Goal: Task Accomplishment & Management: Manage account settings

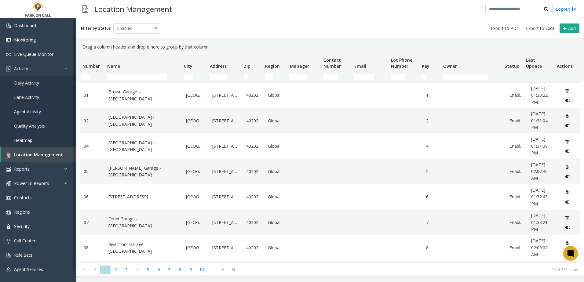
click at [134, 80] on td "Name Filter" at bounding box center [142, 76] width 77 height 11
click at [135, 78] on input "Name Filter" at bounding box center [137, 77] width 60 height 6
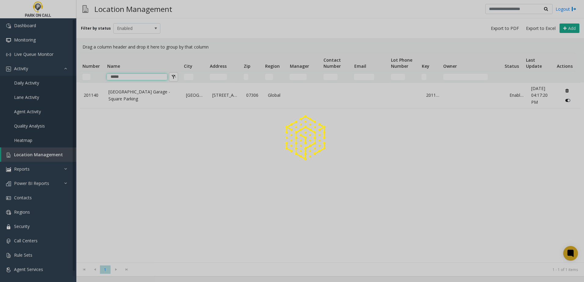
type input "*****"
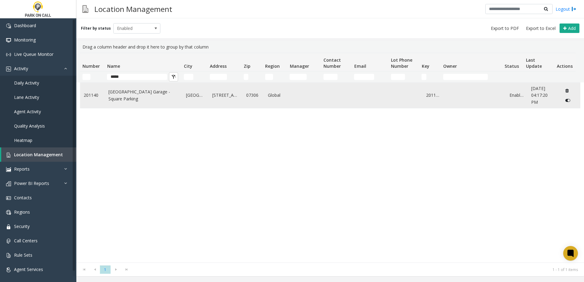
click at [127, 100] on link "[GEOGRAPHIC_DATA] Garage - Square Parking" at bounding box center [143, 96] width 70 height 14
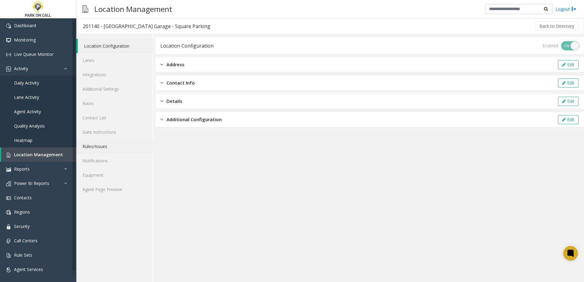
click at [113, 150] on link "Rules/Issues" at bounding box center [114, 146] width 76 height 14
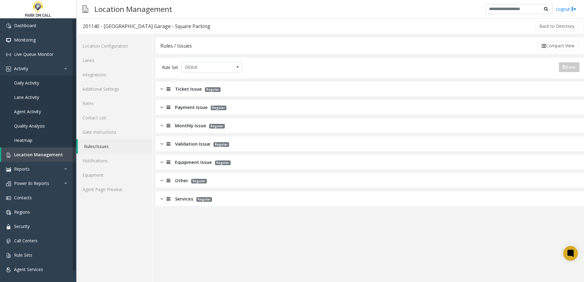
click at [187, 203] on div "Services Regular" at bounding box center [370, 199] width 428 height 15
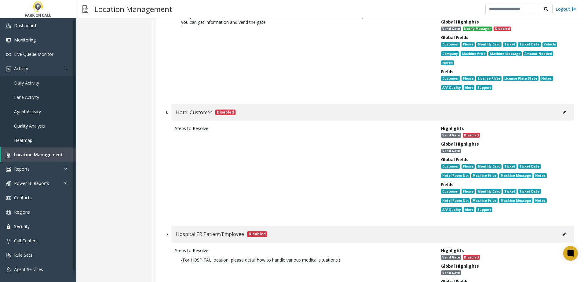
scroll to position [482, 0]
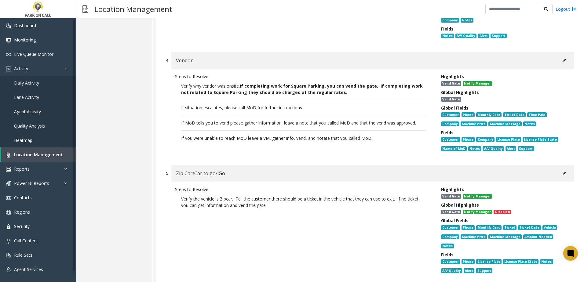
click at [563, 172] on icon at bounding box center [564, 174] width 3 height 4
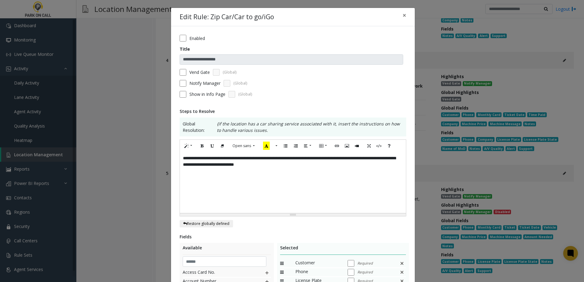
click at [397, 159] on div "**********" at bounding box center [293, 182] width 226 height 61
click at [387, 158] on div "**********" at bounding box center [293, 182] width 226 height 61
click at [395, 159] on div "**********" at bounding box center [293, 182] width 226 height 61
click at [266, 166] on div "**********" at bounding box center [293, 182] width 226 height 61
click at [269, 178] on div "**********" at bounding box center [293, 182] width 226 height 61
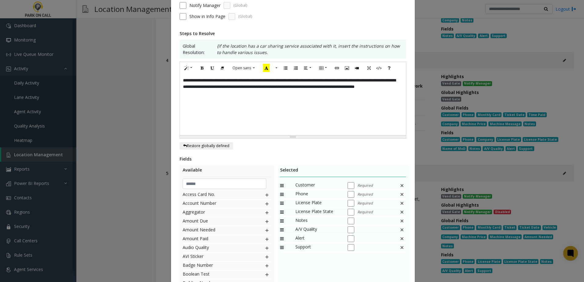
scroll to position [122, 0]
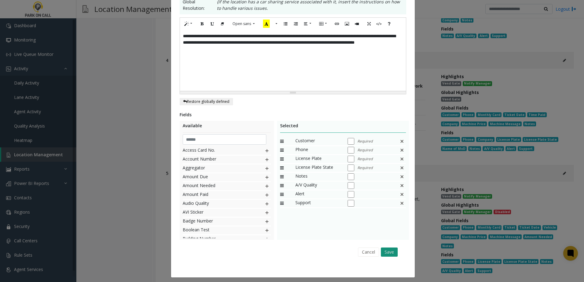
click at [391, 254] on button "Save" at bounding box center [389, 252] width 17 height 9
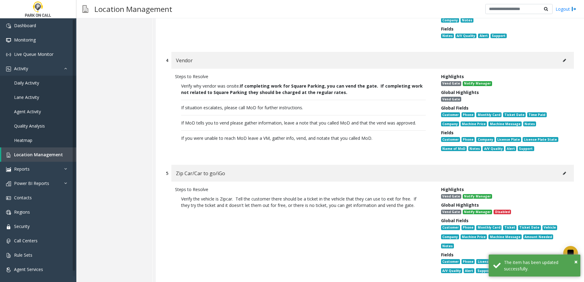
click at [335, 128] on p "Verify why vendor was onsite. If completing work for Square Parking, you can ve…" at bounding box center [303, 112] width 257 height 65
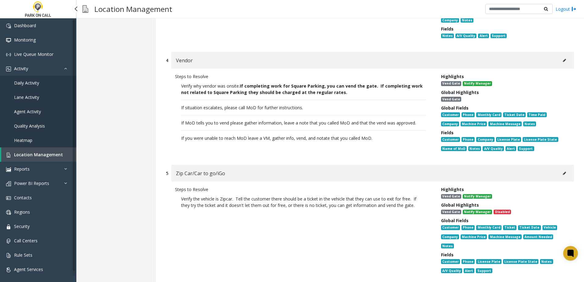
click at [35, 152] on span "Location Management" at bounding box center [38, 155] width 49 height 6
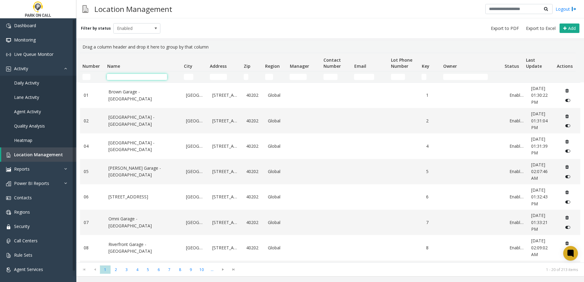
click at [141, 75] on input "Name Filter" at bounding box center [137, 77] width 60 height 6
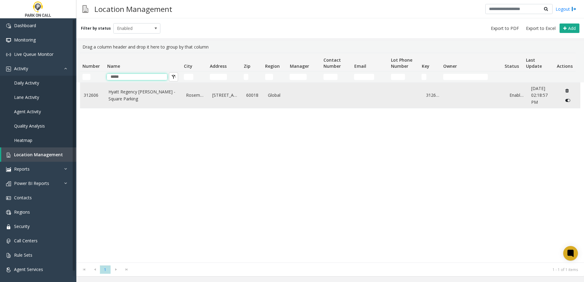
type input "*****"
click at [126, 92] on link "Hyatt Regency [PERSON_NAME] - Square Parking" at bounding box center [143, 96] width 70 height 14
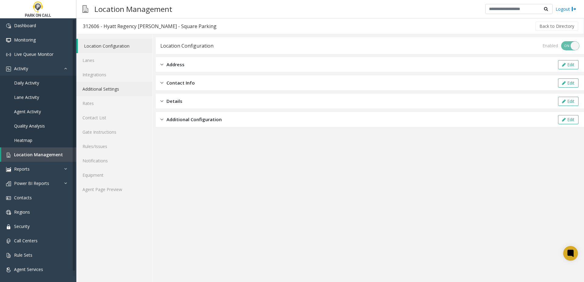
click at [115, 89] on link "Additional Settings" at bounding box center [114, 89] width 76 height 14
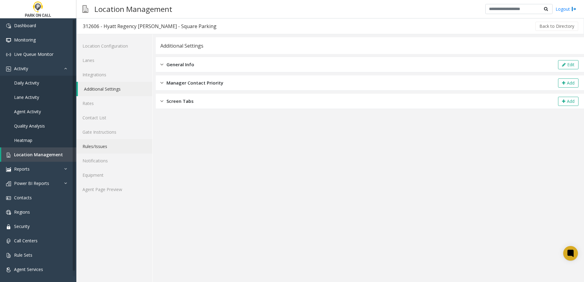
click at [100, 145] on link "Rules/Issues" at bounding box center [114, 146] width 76 height 14
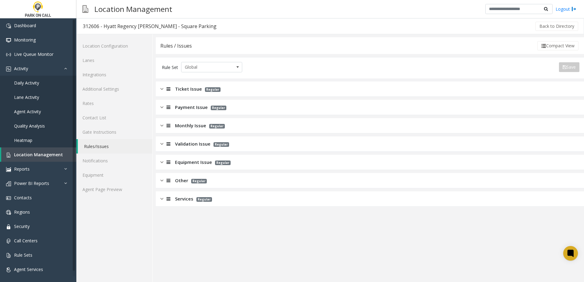
click at [186, 86] on span "Ticket Issue" at bounding box center [188, 89] width 27 height 7
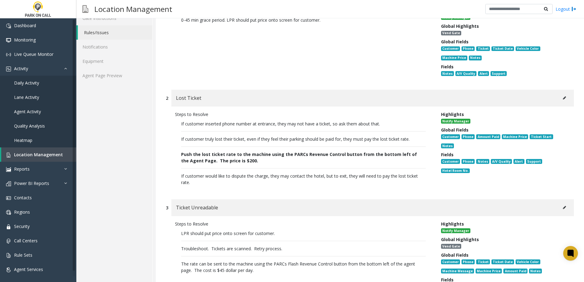
scroll to position [31, 0]
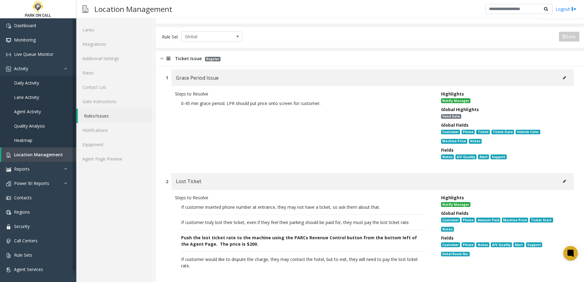
click at [183, 60] on span "Ticket Issue" at bounding box center [188, 58] width 27 height 7
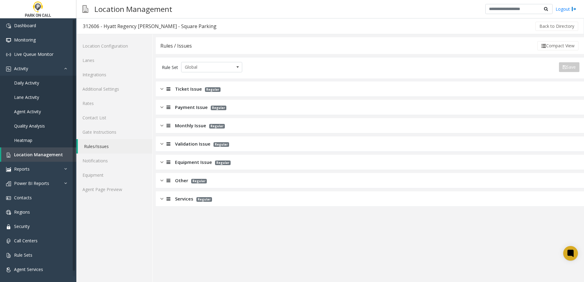
scroll to position [0, 0]
click at [187, 126] on span "Monthly Issue" at bounding box center [190, 125] width 31 height 7
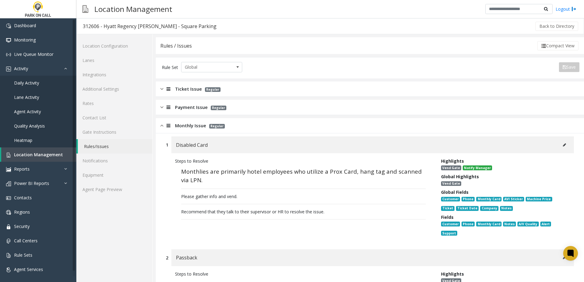
click at [188, 126] on span "Monthly Issue" at bounding box center [190, 125] width 31 height 7
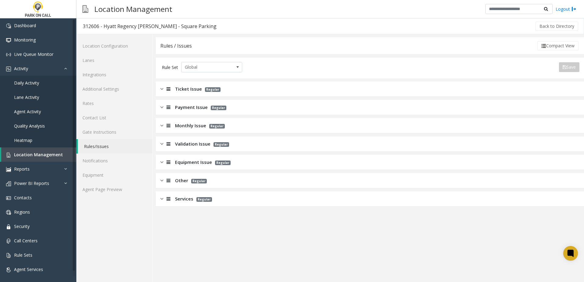
click at [193, 143] on span "Validation Issue" at bounding box center [192, 144] width 35 height 7
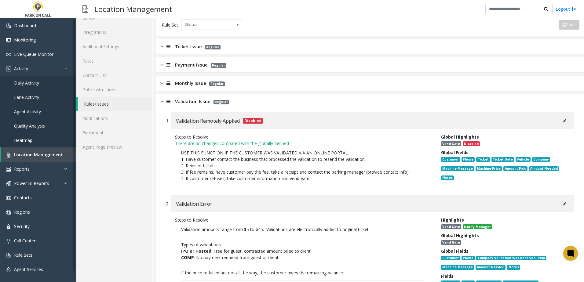
scroll to position [122, 0]
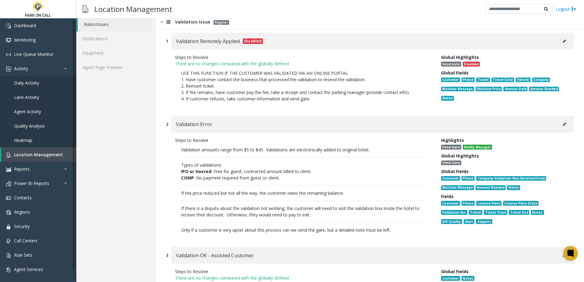
click at [563, 123] on icon at bounding box center [564, 125] width 3 height 4
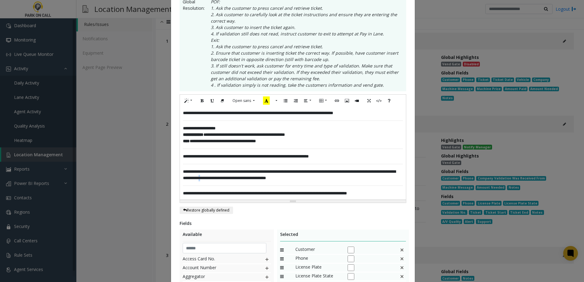
click at [249, 178] on p "**********" at bounding box center [293, 175] width 220 height 13
click at [183, 113] on span "**********" at bounding box center [258, 113] width 150 height 4
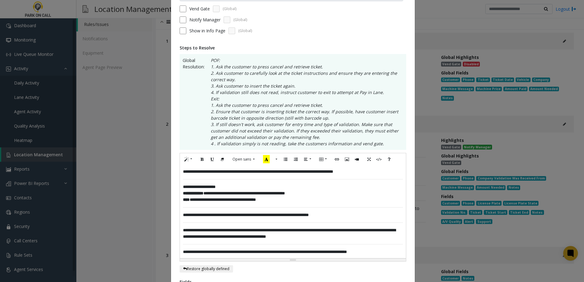
scroll to position [0, 0]
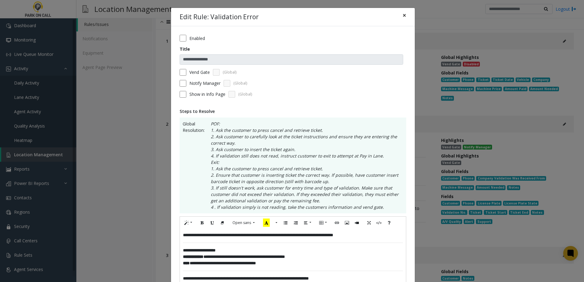
click at [403, 13] on span "×" at bounding box center [405, 15] width 4 height 9
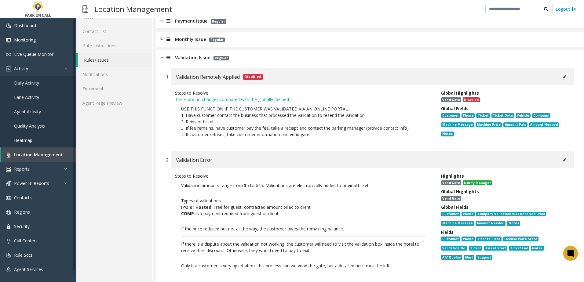
scroll to position [31, 0]
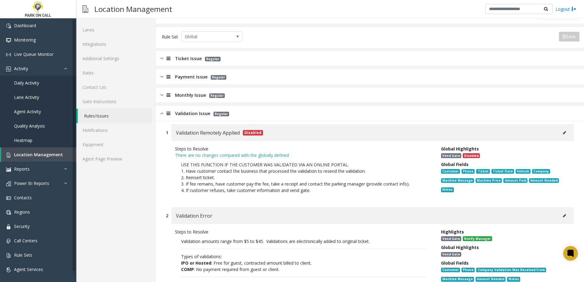
click at [188, 115] on span "Validation Issue" at bounding box center [192, 113] width 35 height 7
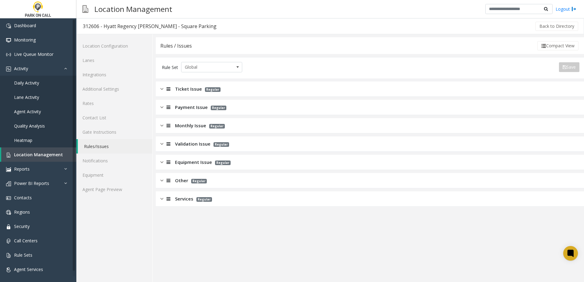
scroll to position [0, 0]
click at [97, 193] on link "Agent Page Preview" at bounding box center [114, 189] width 76 height 14
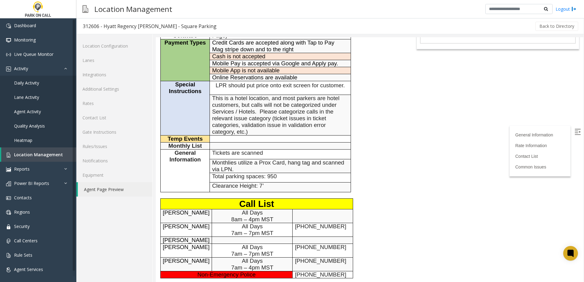
scroll to position [122, 0]
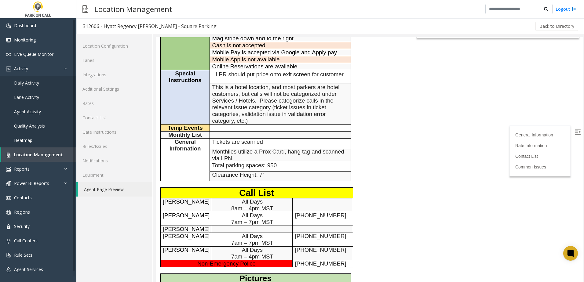
click at [383, 156] on div "General Information Revenue Control Manufacturer: FlashParcs General Informatio…" at bounding box center [281, 146] width 250 height 380
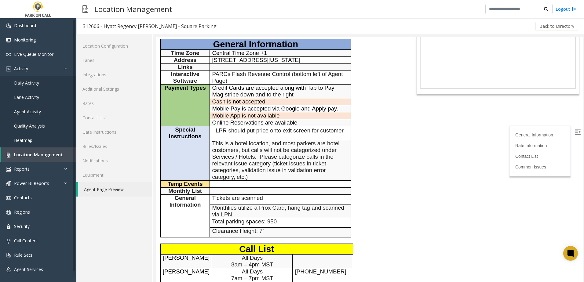
scroll to position [0, 0]
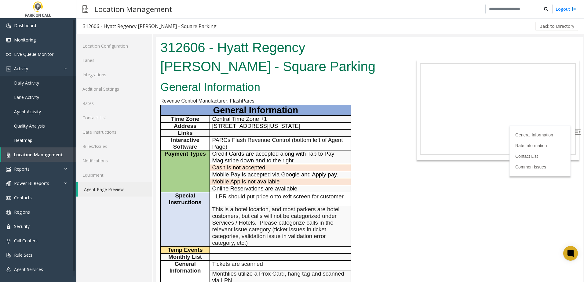
click at [267, 231] on span "This is a hotel location, and most parkers are hotel customers, but calls will …" at bounding box center [275, 226] width 127 height 40
click at [249, 218] on span "This is a hotel location, and most parkers are hotel customers, but calls will …" at bounding box center [275, 226] width 127 height 40
click at [251, 226] on span "This is a hotel location, and most parkers are hotel customers, but calls will …" at bounding box center [275, 226] width 127 height 40
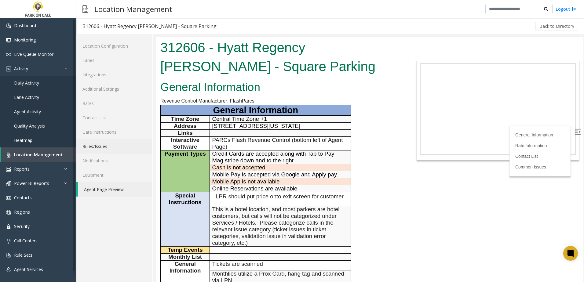
click at [102, 149] on link "Rules/Issues" at bounding box center [114, 146] width 76 height 14
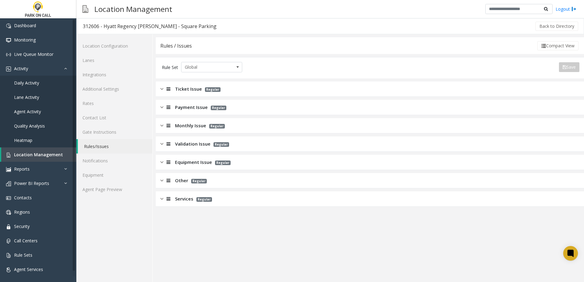
click at [191, 91] on span "Ticket Issue" at bounding box center [188, 89] width 27 height 7
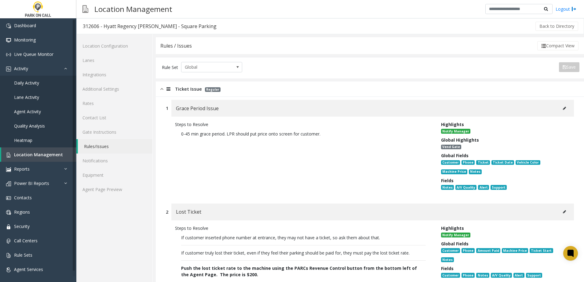
click at [158, 88] on div "Ticket Issue Regular" at bounding box center [370, 89] width 428 height 15
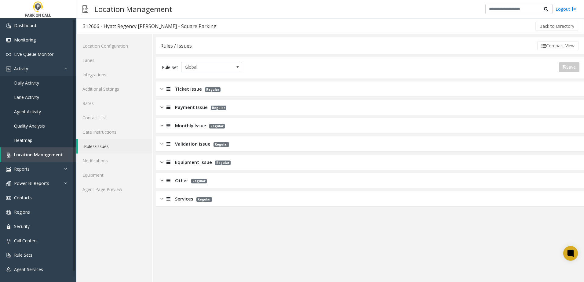
click at [194, 146] on span "Validation Issue" at bounding box center [192, 144] width 35 height 7
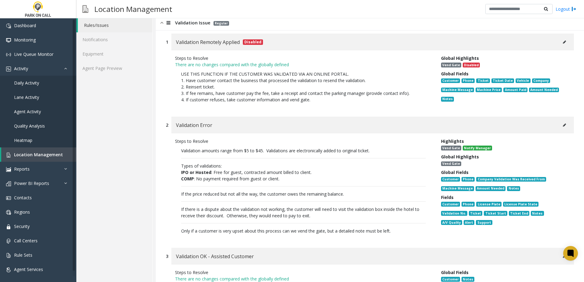
scroll to position [122, 0]
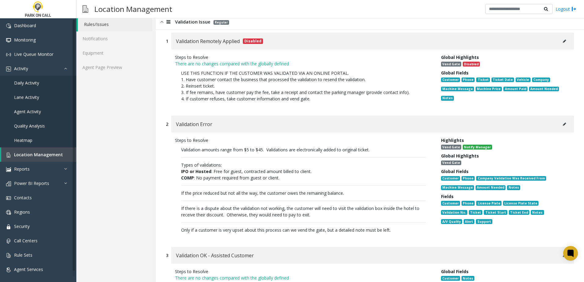
click at [562, 123] on button at bounding box center [565, 124] width 10 height 9
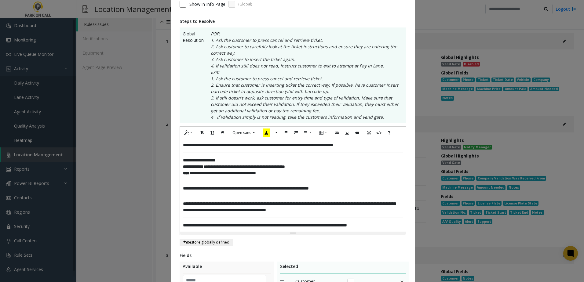
scroll to position [92, 0]
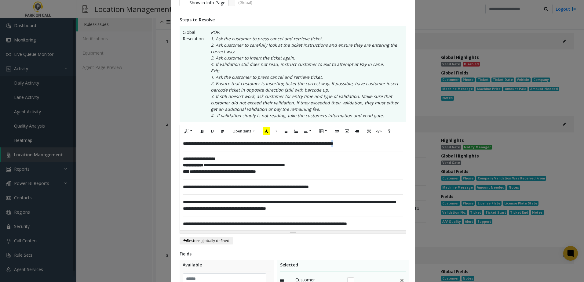
click at [333, 144] on span "**********" at bounding box center [258, 143] width 150 height 4
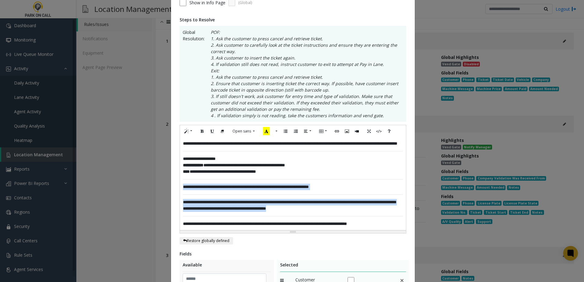
drag, startPoint x: 345, startPoint y: 215, endPoint x: 164, endPoint y: 197, distance: 182.4
click at [164, 197] on div "**********" at bounding box center [292, 141] width 584 height 282
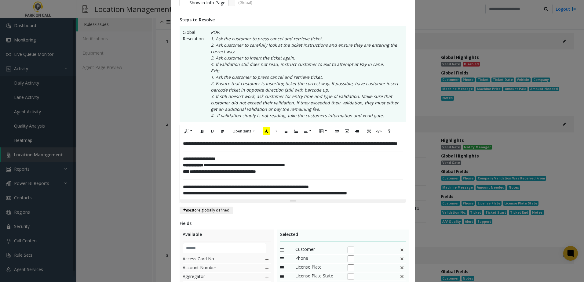
click at [359, 190] on p "**********" at bounding box center [293, 187] width 220 height 6
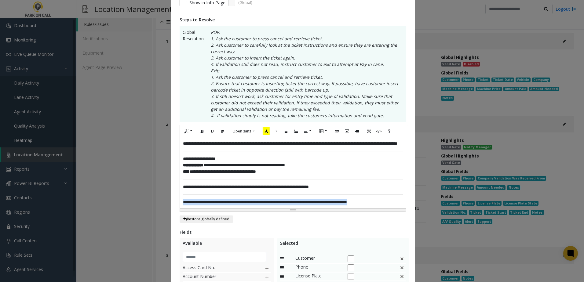
drag, startPoint x: 393, startPoint y: 209, endPoint x: 159, endPoint y: 206, distance: 233.4
click at [159, 207] on div "**********" at bounding box center [292, 141] width 584 height 282
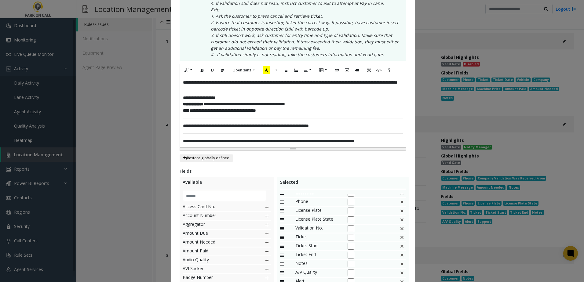
scroll to position [0, 0]
click at [400, 237] on img at bounding box center [402, 233] width 5 height 8
click at [400, 255] on img at bounding box center [402, 251] width 5 height 8
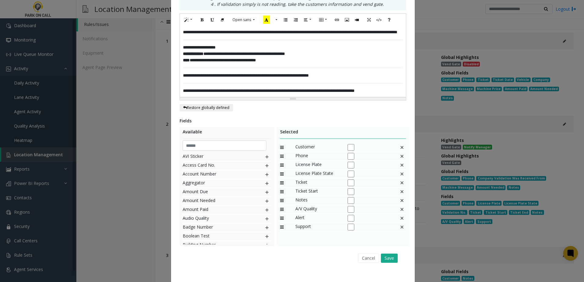
scroll to position [214, 0]
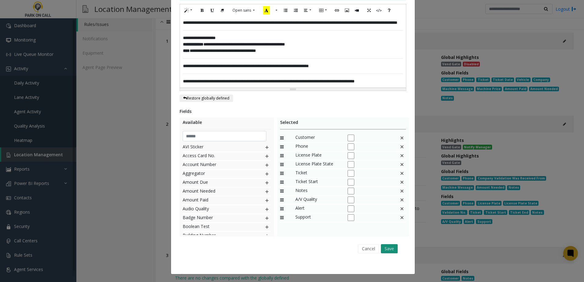
click at [386, 254] on button "Save" at bounding box center [389, 248] width 17 height 9
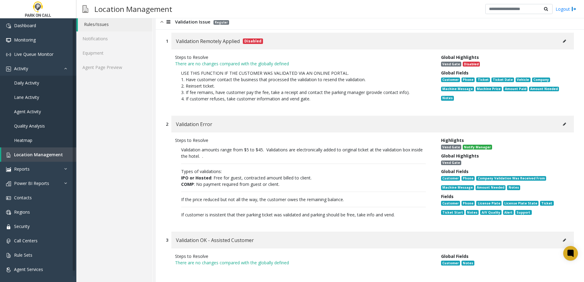
click at [149, 96] on div "Location Configuration Lanes Integrations Additional Settings Rates Contact Lis…" at bounding box center [114, 251] width 76 height 678
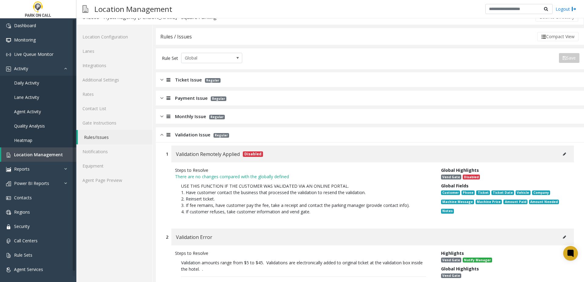
scroll to position [0, 0]
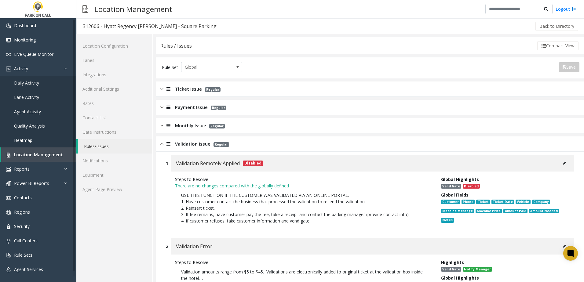
click at [165, 145] on div at bounding box center [167, 144] width 9 height 7
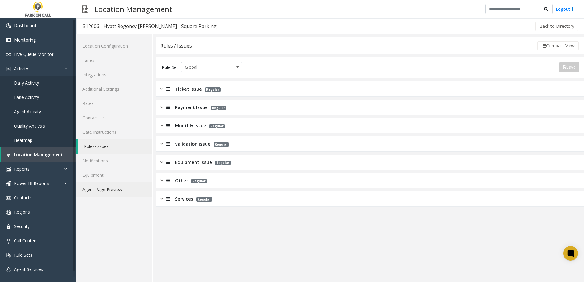
click at [120, 194] on link "Agent Page Preview" at bounding box center [114, 189] width 76 height 14
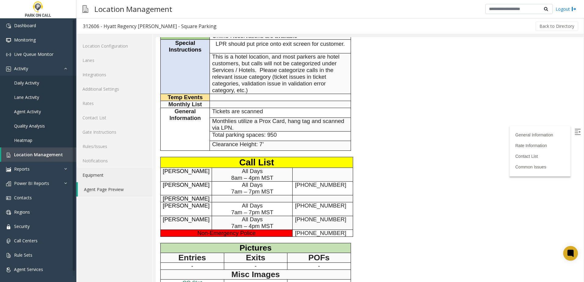
scroll to position [183, 0]
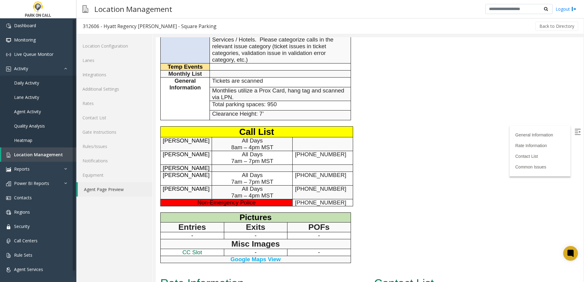
click at [222, 166] on p at bounding box center [252, 168] width 80 height 7
click at [219, 166] on p at bounding box center [252, 168] width 80 height 7
click at [102, 145] on link "Rules/Issues" at bounding box center [114, 146] width 76 height 14
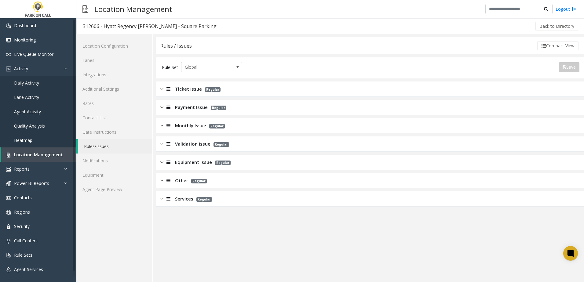
click at [276, 233] on app-rules "Rules / Issues Compact View Rule Set Global Save Export to PDF Export to Excel …" at bounding box center [370, 159] width 428 height 245
click at [118, 85] on link "Additional Settings" at bounding box center [114, 89] width 76 height 14
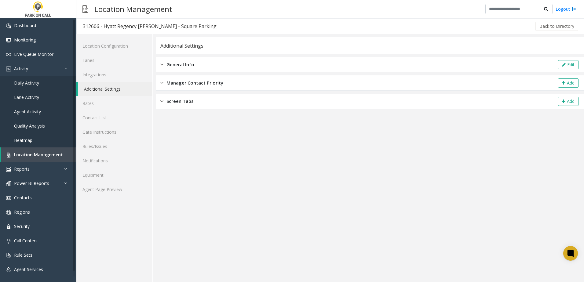
click at [185, 64] on span "General Info" at bounding box center [180, 64] width 28 height 7
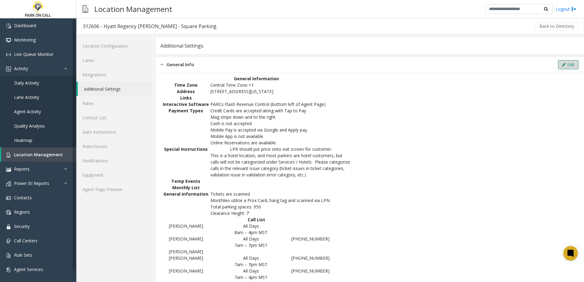
click at [562, 64] on icon at bounding box center [564, 65] width 4 height 4
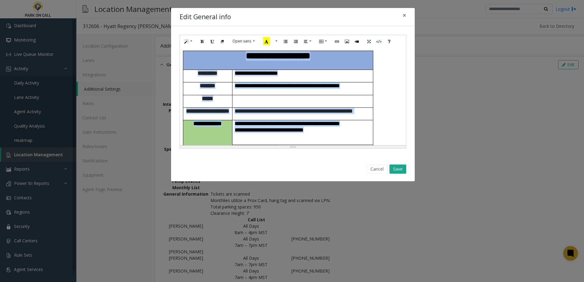
scroll to position [285, 0]
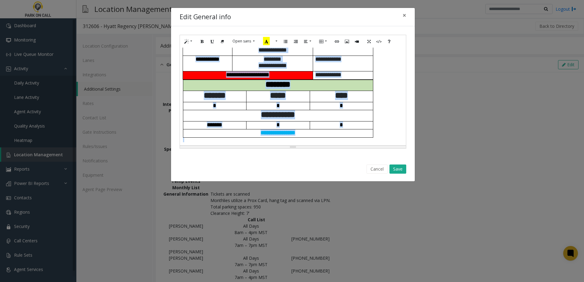
drag, startPoint x: 233, startPoint y: 55, endPoint x: 423, endPoint y: 298, distance: 308.3
click at [423, 282] on html "Dashboard Monitoring Live Queue Monitor Activity Daily Activity Lane Activity A…" at bounding box center [292, 141] width 584 height 282
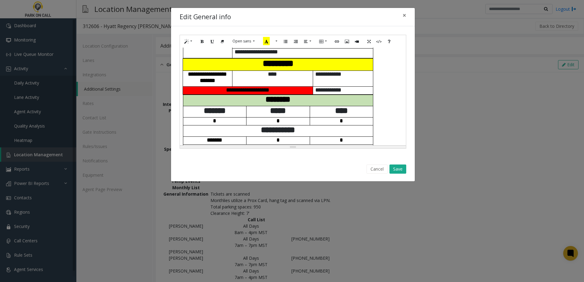
scroll to position [211, 0]
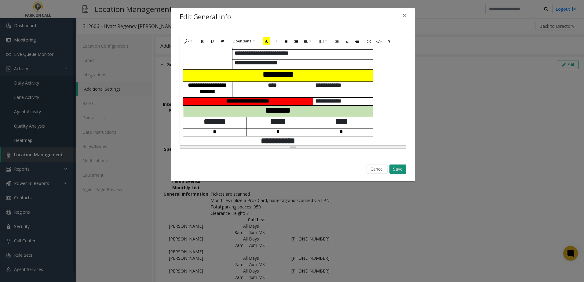
click at [393, 171] on button "Save" at bounding box center [398, 169] width 17 height 9
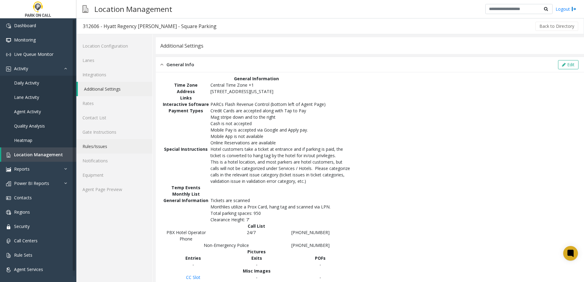
click at [104, 146] on link "Rules/Issues" at bounding box center [114, 146] width 76 height 14
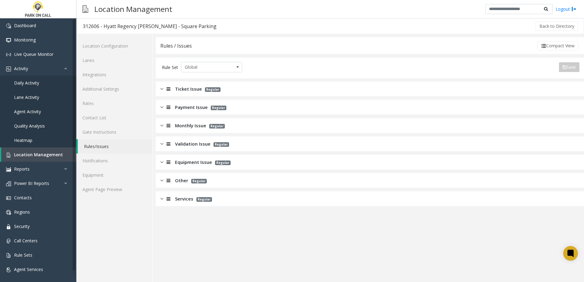
click at [199, 144] on span "Validation Issue" at bounding box center [192, 144] width 35 height 7
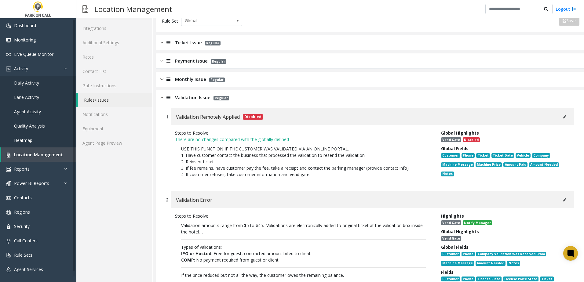
scroll to position [92, 0]
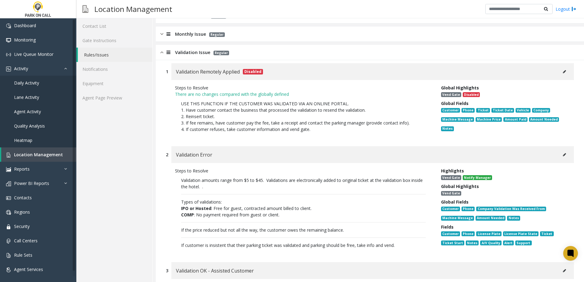
click at [561, 154] on button at bounding box center [565, 154] width 10 height 9
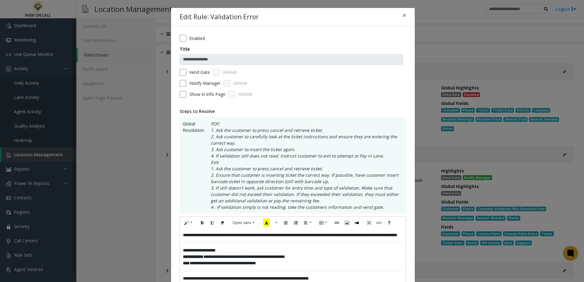
click at [203, 236] on span "**********" at bounding box center [290, 235] width 214 height 4
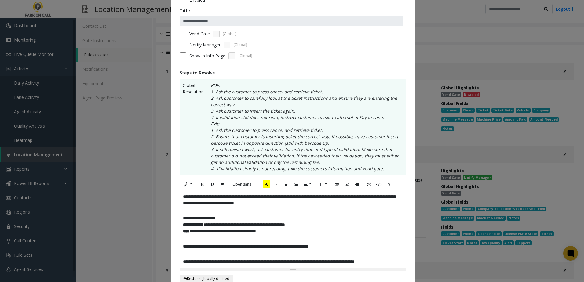
scroll to position [61, 0]
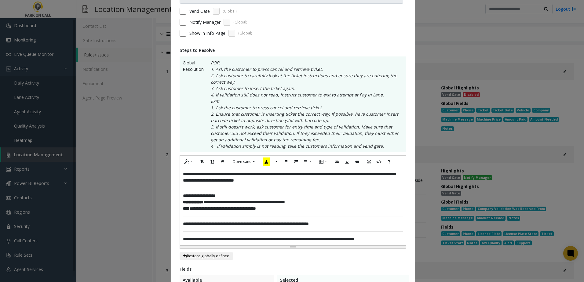
click at [301, 182] on p "**********" at bounding box center [293, 177] width 220 height 13
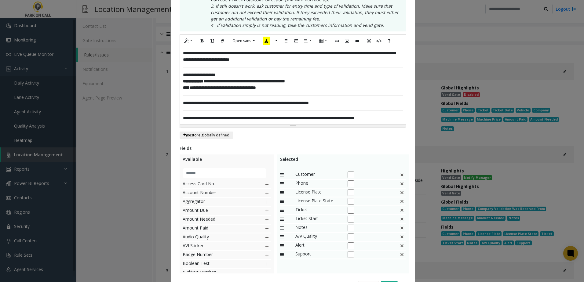
scroll to position [183, 0]
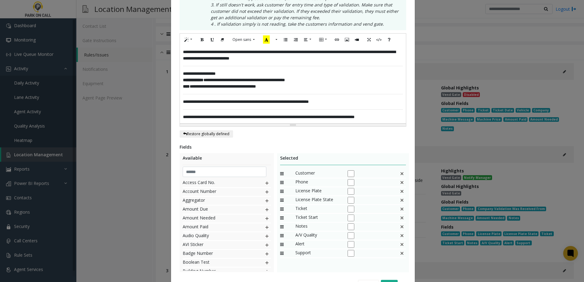
click at [400, 119] on p "**********" at bounding box center [293, 117] width 220 height 6
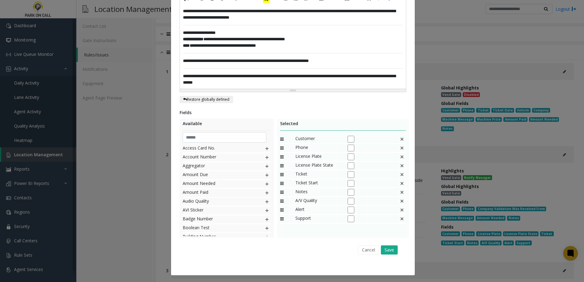
scroll to position [225, 0]
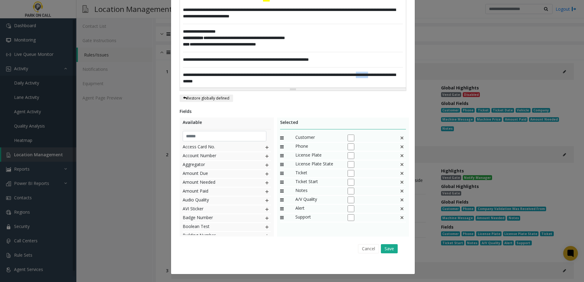
drag, startPoint x: 201, startPoint y: 81, endPoint x: 168, endPoint y: 81, distance: 32.4
click at [171, 81] on div "**********" at bounding box center [293, 28] width 244 height 493
drag, startPoint x: 246, startPoint y: 81, endPoint x: 228, endPoint y: 81, distance: 18.0
click at [228, 81] on p "**********" at bounding box center [293, 78] width 220 height 13
click at [386, 251] on button "Save" at bounding box center [389, 248] width 17 height 9
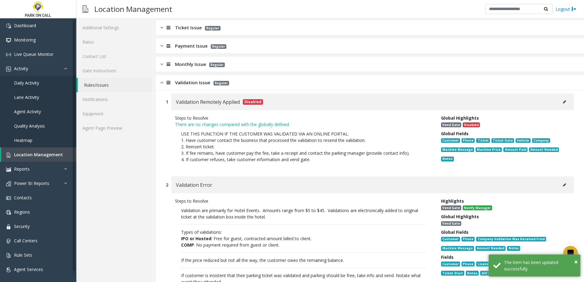
scroll to position [61, 0]
click at [189, 83] on span "Validation Issue" at bounding box center [192, 82] width 35 height 7
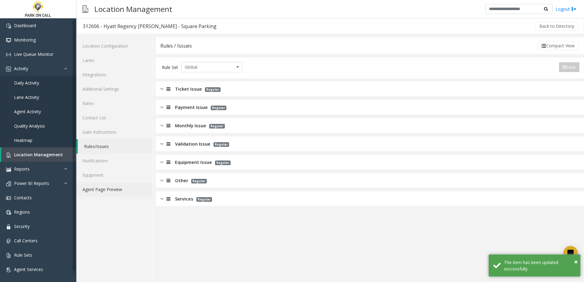
click at [104, 188] on link "Agent Page Preview" at bounding box center [114, 189] width 76 height 14
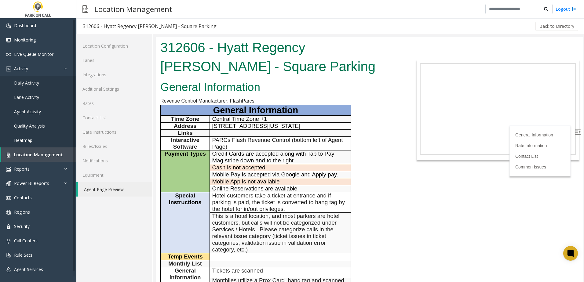
click at [271, 222] on span "This is a hotel location, and most parkers are hotel customers, but calls will …" at bounding box center [275, 233] width 127 height 40
click at [298, 228] on span "This is a hotel location, and most parkers are hotel customers, but calls will …" at bounding box center [275, 233] width 127 height 40
click at [283, 228] on span "This is a hotel location, and most parkers are hotel customers, but calls will …" at bounding box center [275, 233] width 127 height 40
click at [112, 92] on link "Additional Settings" at bounding box center [114, 89] width 76 height 14
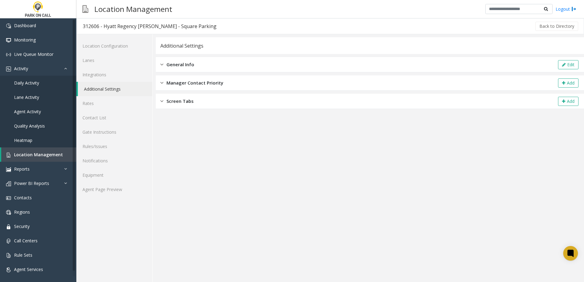
drag, startPoint x: 182, startPoint y: 61, endPoint x: 196, endPoint y: 62, distance: 13.8
click at [182, 62] on span "General Info" at bounding box center [180, 64] width 28 height 7
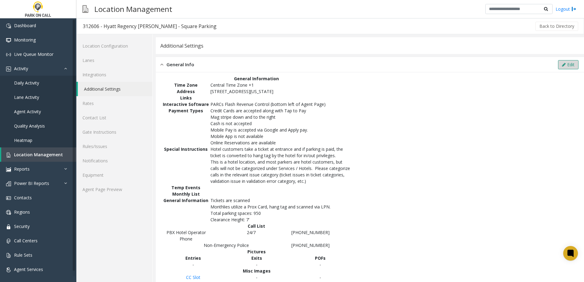
click at [562, 67] on button "Edit" at bounding box center [568, 64] width 20 height 9
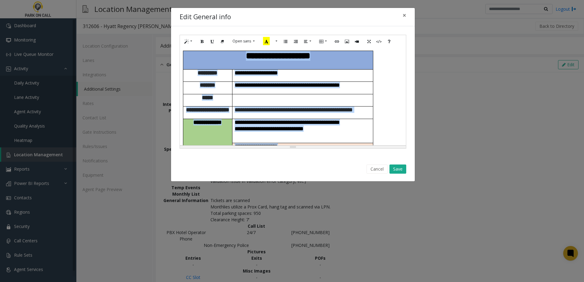
scroll to position [238, 0]
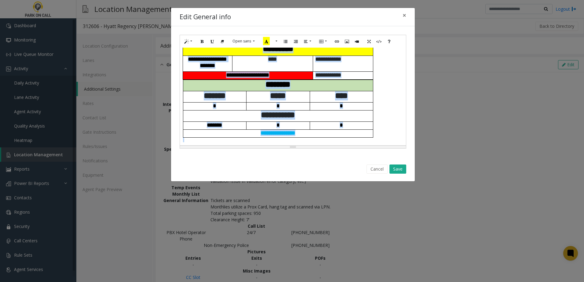
drag, startPoint x: 232, startPoint y: 60, endPoint x: 340, endPoint y: 296, distance: 260.2
click at [340, 282] on html "Dashboard Monitoring Live Queue Monitor Activity Daily Activity Lane Activity A…" at bounding box center [292, 141] width 584 height 282
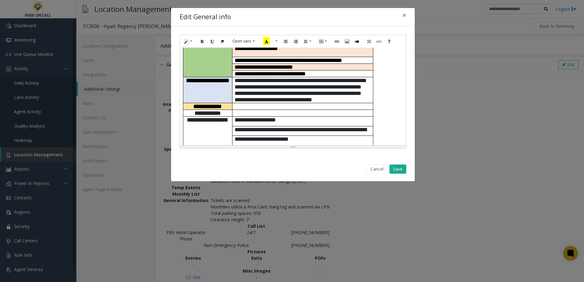
scroll to position [61, 0]
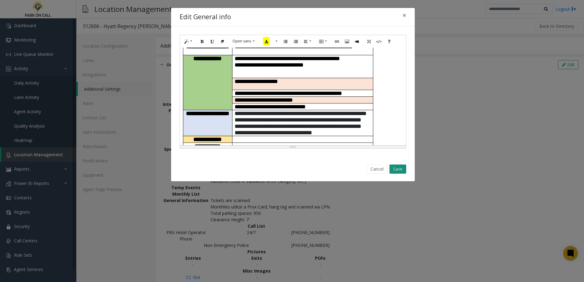
click at [401, 170] on button "Save" at bounding box center [398, 169] width 17 height 9
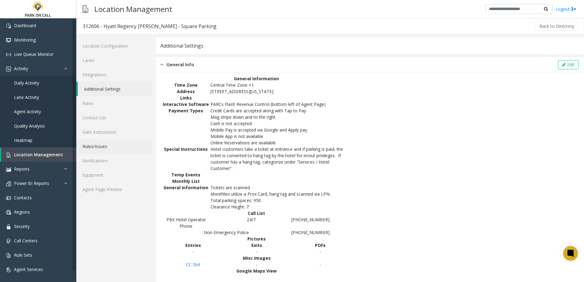
click at [106, 142] on link "Rules/Issues" at bounding box center [114, 146] width 76 height 14
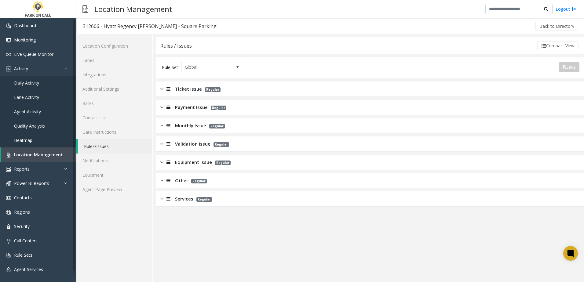
click at [183, 199] on span "Services" at bounding box center [184, 199] width 18 height 7
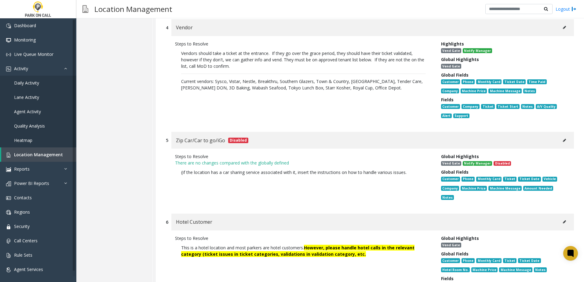
scroll to position [550, 0]
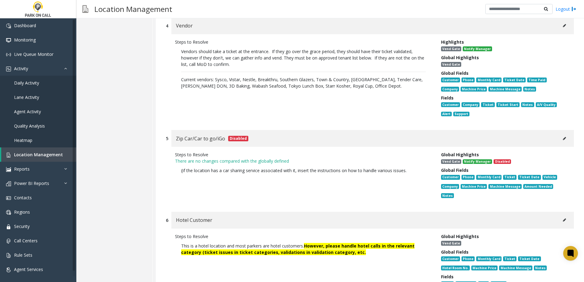
click at [563, 218] on icon at bounding box center [564, 220] width 3 height 4
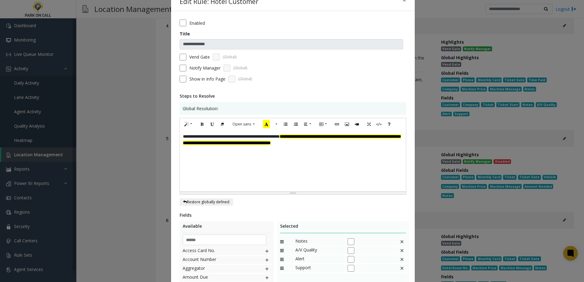
scroll to position [31, 0]
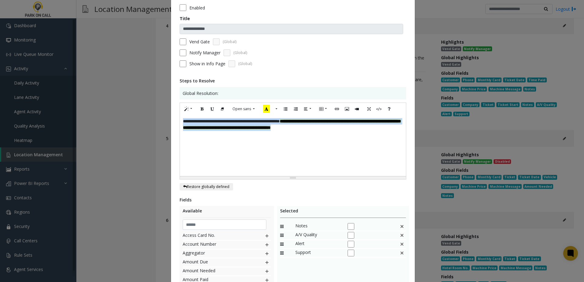
drag, startPoint x: 258, startPoint y: 109, endPoint x: 69, endPoint y: 39, distance: 201.5
click at [64, 40] on div "**********" at bounding box center [292, 141] width 584 height 282
paste div
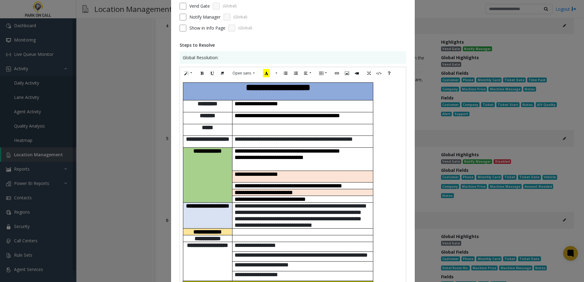
scroll to position [36, 0]
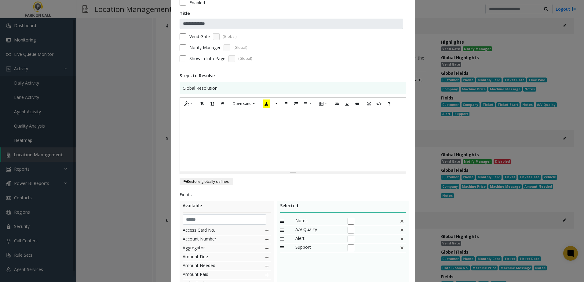
click at [244, 130] on div at bounding box center [293, 140] width 226 height 61
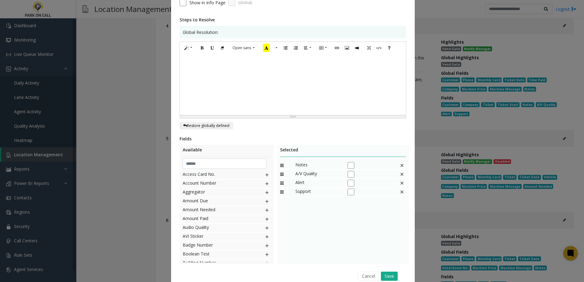
scroll to position [27, 0]
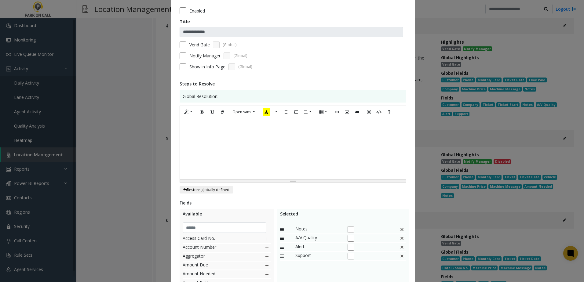
click at [210, 122] on div at bounding box center [293, 148] width 226 height 61
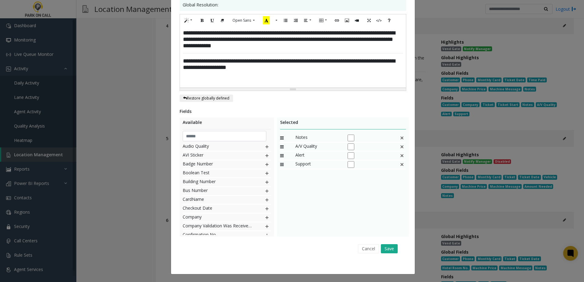
scroll to position [92, 0]
click at [265, 207] on img at bounding box center [267, 207] width 5 height 8
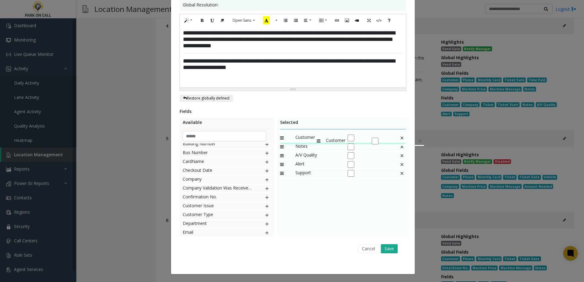
drag, startPoint x: 312, startPoint y: 172, endPoint x: 314, endPoint y: 134, distance: 37.9
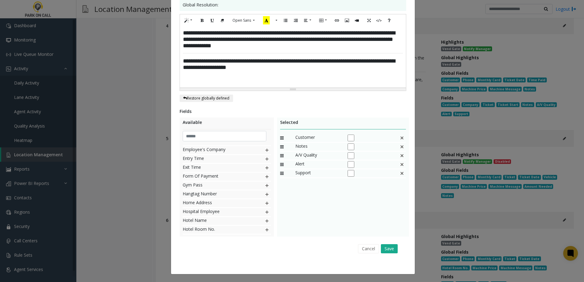
click at [265, 229] on img at bounding box center [267, 230] width 5 height 8
drag, startPoint x: 303, startPoint y: 179, endPoint x: 305, endPoint y: 151, distance: 28.5
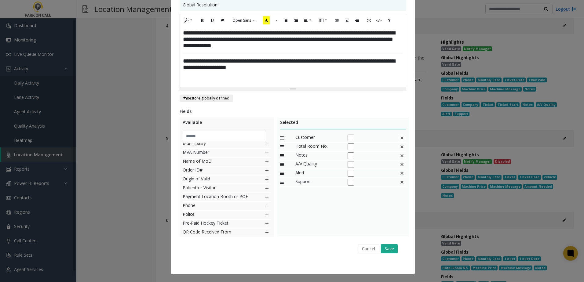
click at [265, 207] on img at bounding box center [267, 206] width 5 height 8
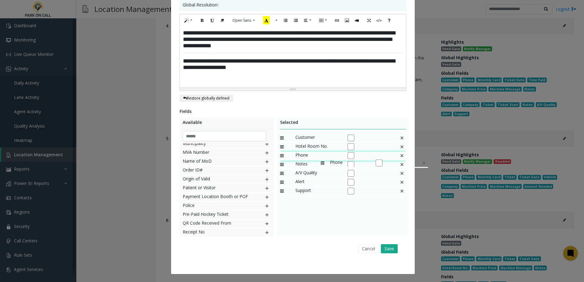
drag, startPoint x: 313, startPoint y: 191, endPoint x: 318, endPoint y: 156, distance: 35.2
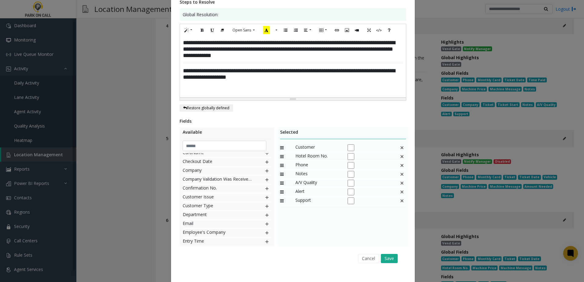
scroll to position [119, 0]
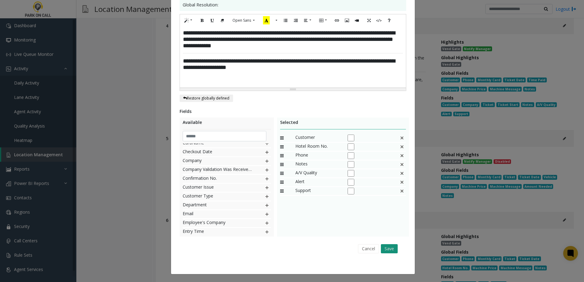
click at [393, 250] on button "Save" at bounding box center [389, 248] width 17 height 9
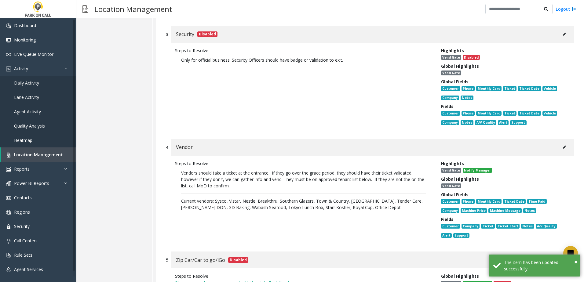
scroll to position [428, 0]
